Goal: Communication & Community: Share content

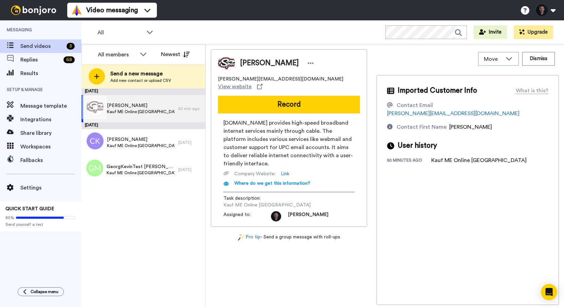
click at [161, 100] on div "Monika Werth Kauf ME Online Kongress University" at bounding box center [129, 108] width 97 height 27
drag, startPoint x: 162, startPoint y: 103, endPoint x: 166, endPoint y: 101, distance: 4.3
click at [162, 103] on span "Monika Werth" at bounding box center [141, 105] width 68 height 7
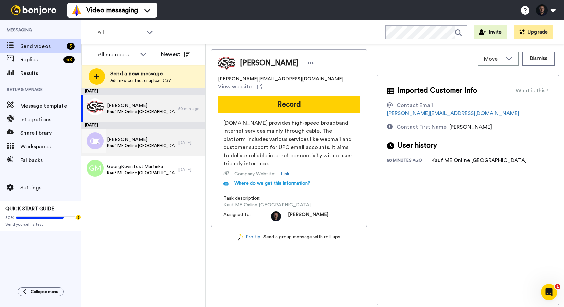
click at [135, 144] on span "Kauf ME Online [GEOGRAPHIC_DATA]" at bounding box center [141, 145] width 68 height 5
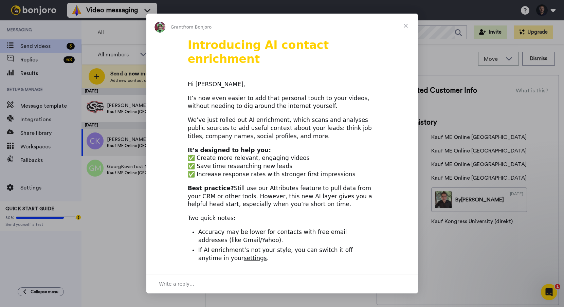
click at [405, 26] on span "Close" at bounding box center [405, 26] width 24 height 24
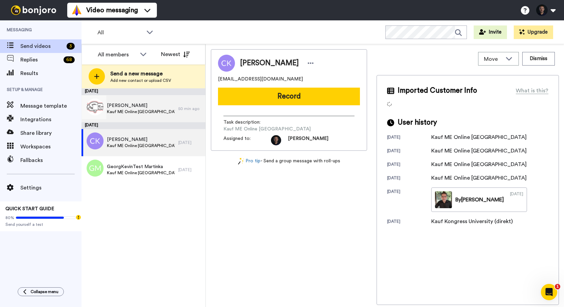
click at [139, 104] on span "[PERSON_NAME]" at bounding box center [141, 105] width 68 height 7
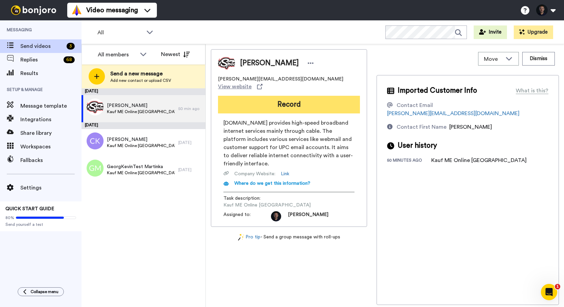
click at [259, 104] on button "Record" at bounding box center [289, 105] width 142 height 18
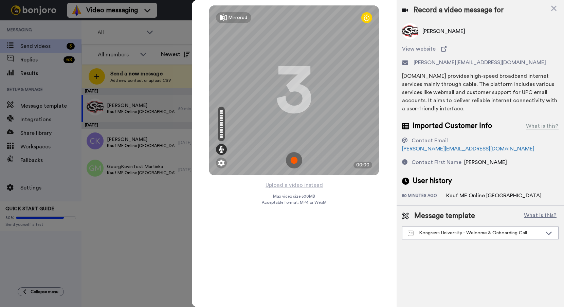
click at [296, 160] on img at bounding box center [294, 160] width 16 height 16
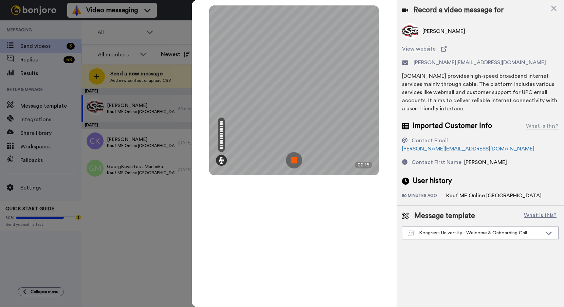
click at [297, 163] on img at bounding box center [294, 160] width 16 height 16
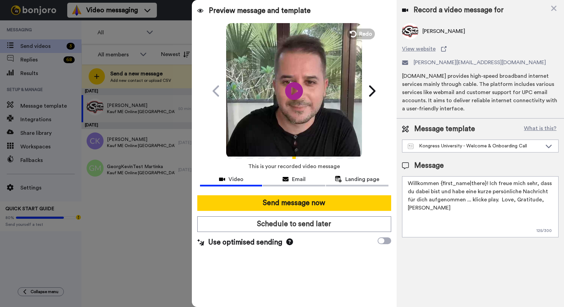
click at [299, 90] on icon at bounding box center [294, 91] width 18 height 18
click at [365, 34] on span "Redo" at bounding box center [366, 33] width 14 height 9
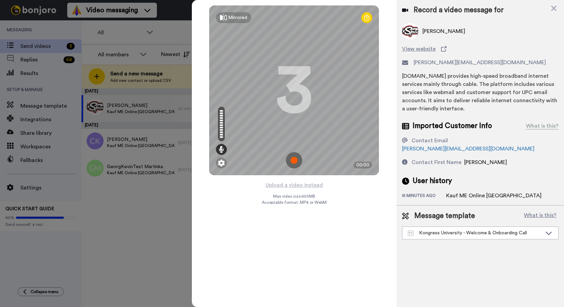
click at [296, 161] on img at bounding box center [294, 160] width 16 height 16
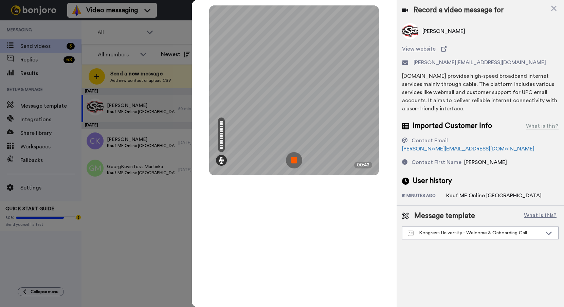
click at [293, 161] on img at bounding box center [294, 160] width 16 height 16
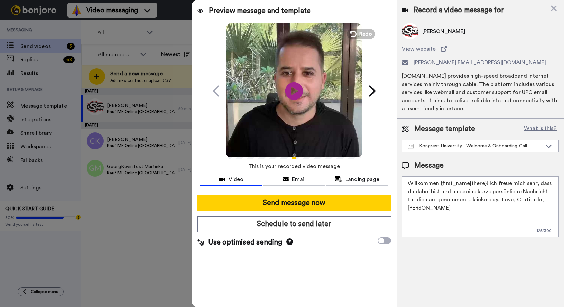
click at [295, 91] on icon "Play/Pause" at bounding box center [294, 91] width 18 height 32
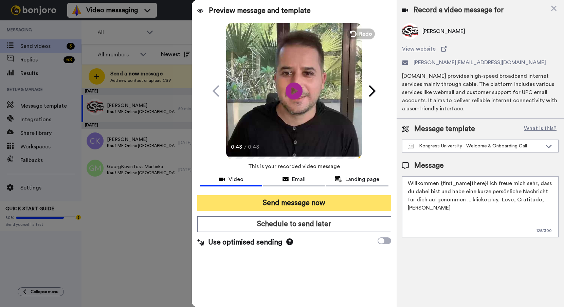
click at [311, 203] on button "Send message now" at bounding box center [294, 203] width 194 height 16
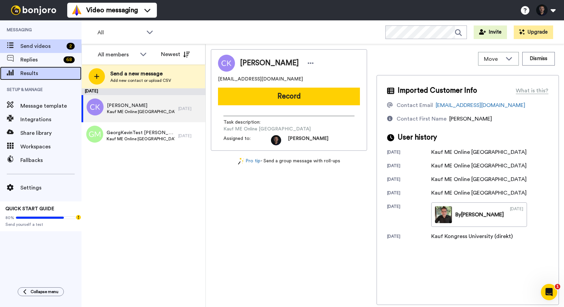
click at [50, 70] on span "Results" at bounding box center [50, 73] width 61 height 8
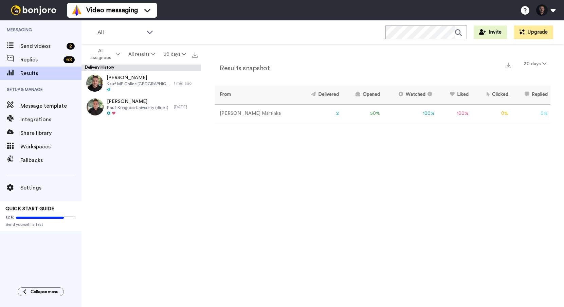
click at [253, 44] on div "Results snapshot 30 days From Delivered Opened Watched Liked Clicked Replied Fa…" at bounding box center [382, 177] width 363 height 266
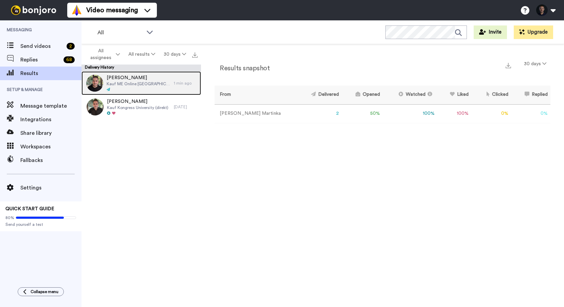
click at [163, 82] on span "Kauf ME Online [GEOGRAPHIC_DATA]" at bounding box center [139, 83] width 64 height 5
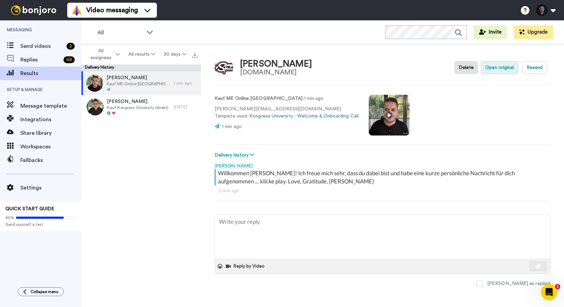
click at [511, 68] on button "Open original" at bounding box center [499, 67] width 37 height 13
type textarea "x"
click at [217, 36] on div "All WORKSPACES View all All Onboarding p202005osugroup - Kauf Lead Conversion c…" at bounding box center [322, 32] width 482 height 24
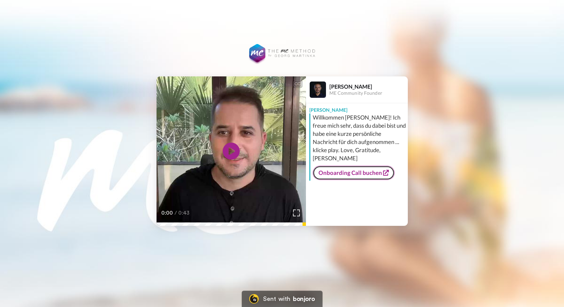
click at [348, 166] on link "Onboarding Call buchen" at bounding box center [354, 173] width 82 height 14
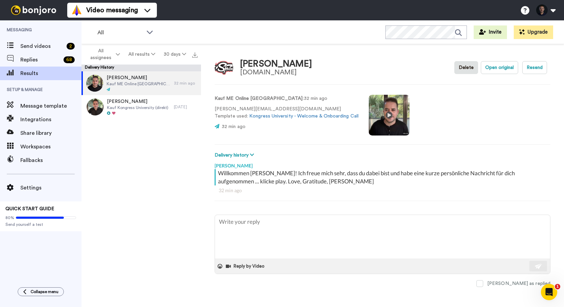
type textarea "x"
